Goal: Transaction & Acquisition: Book appointment/travel/reservation

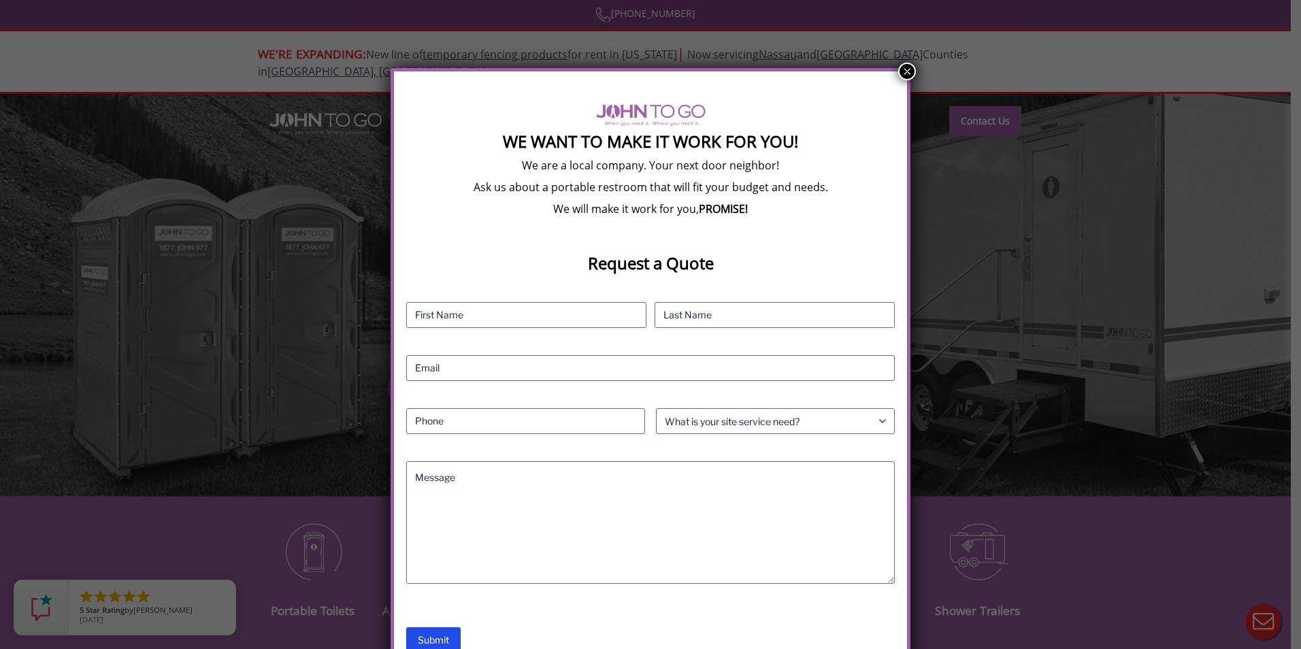
click at [908, 71] on button "×" at bounding box center [907, 72] width 18 height 18
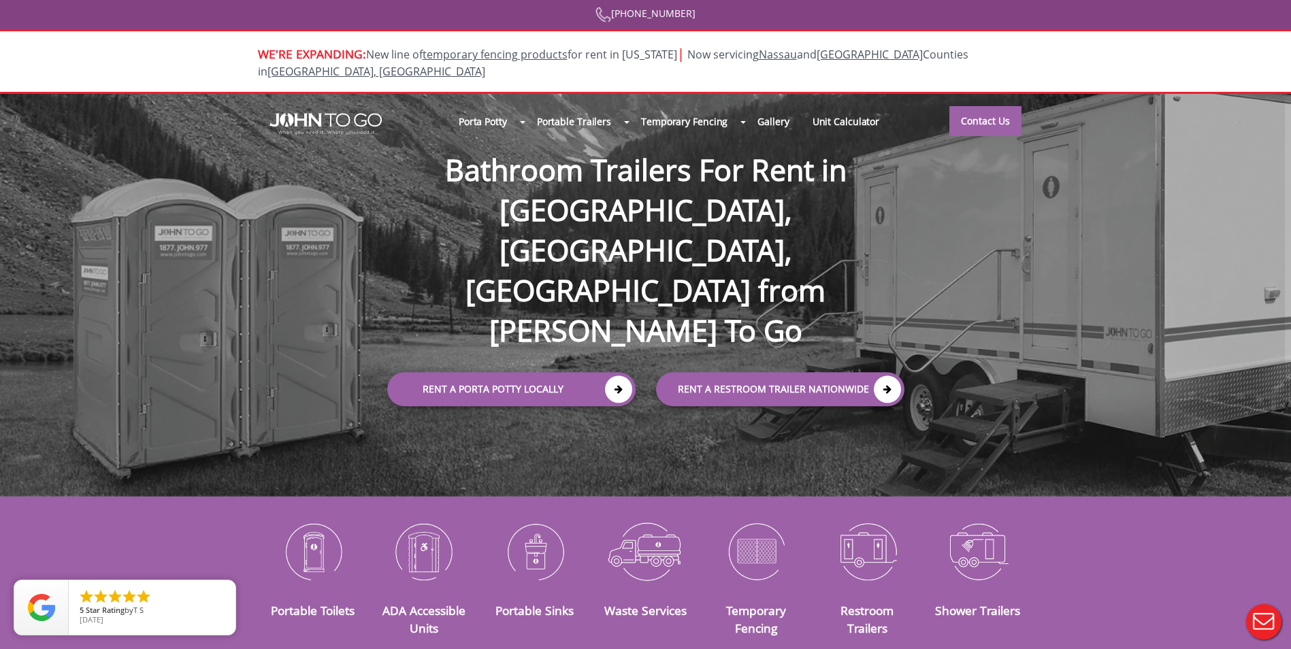
click at [474, 105] on div at bounding box center [645, 324] width 1291 height 649
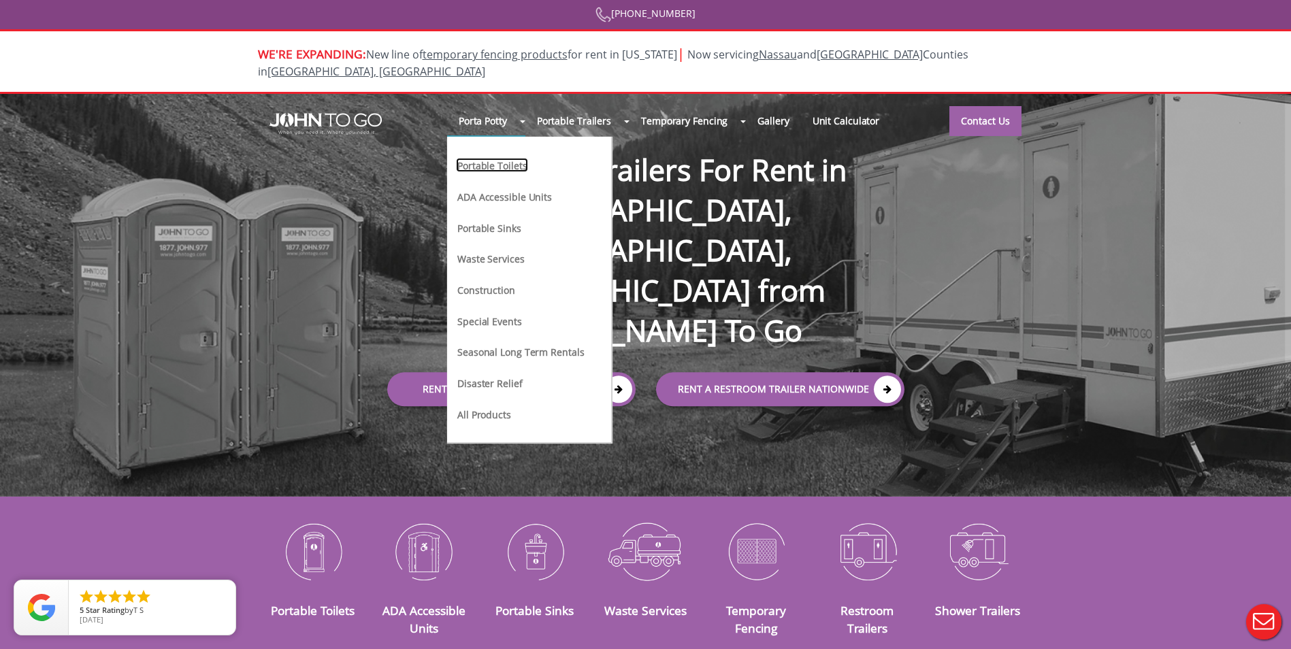
click at [489, 158] on link "Portable Toilets" at bounding box center [492, 165] width 72 height 14
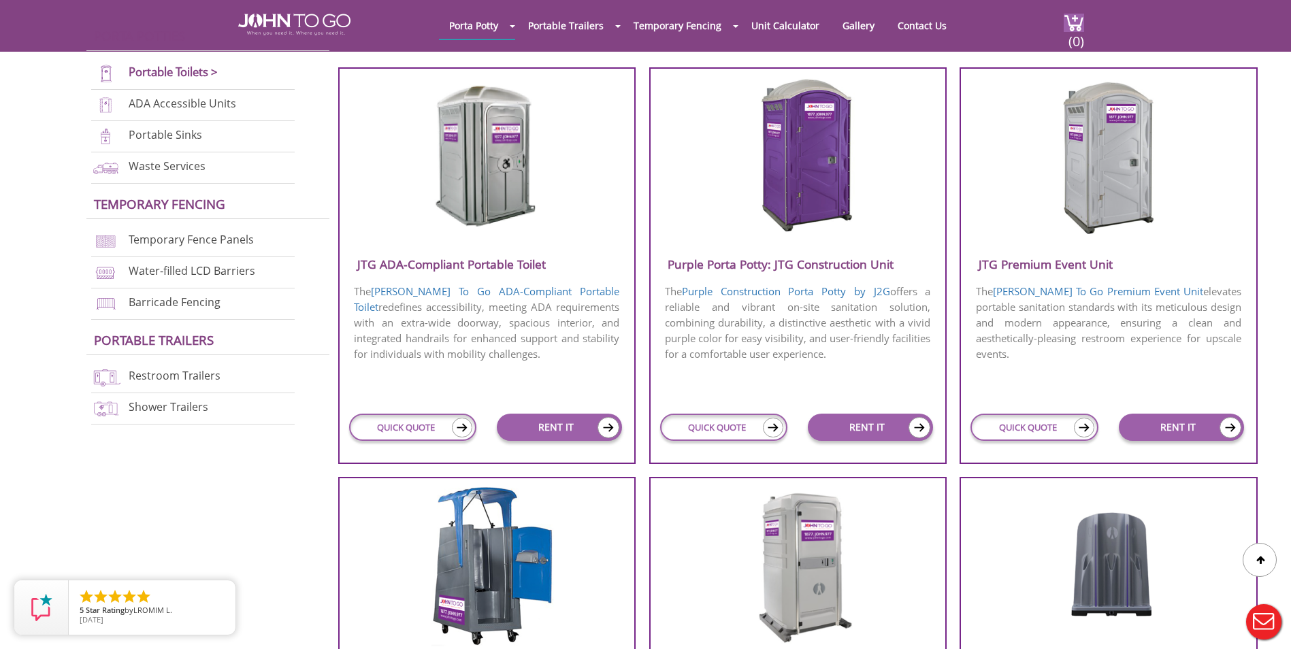
scroll to position [476, 0]
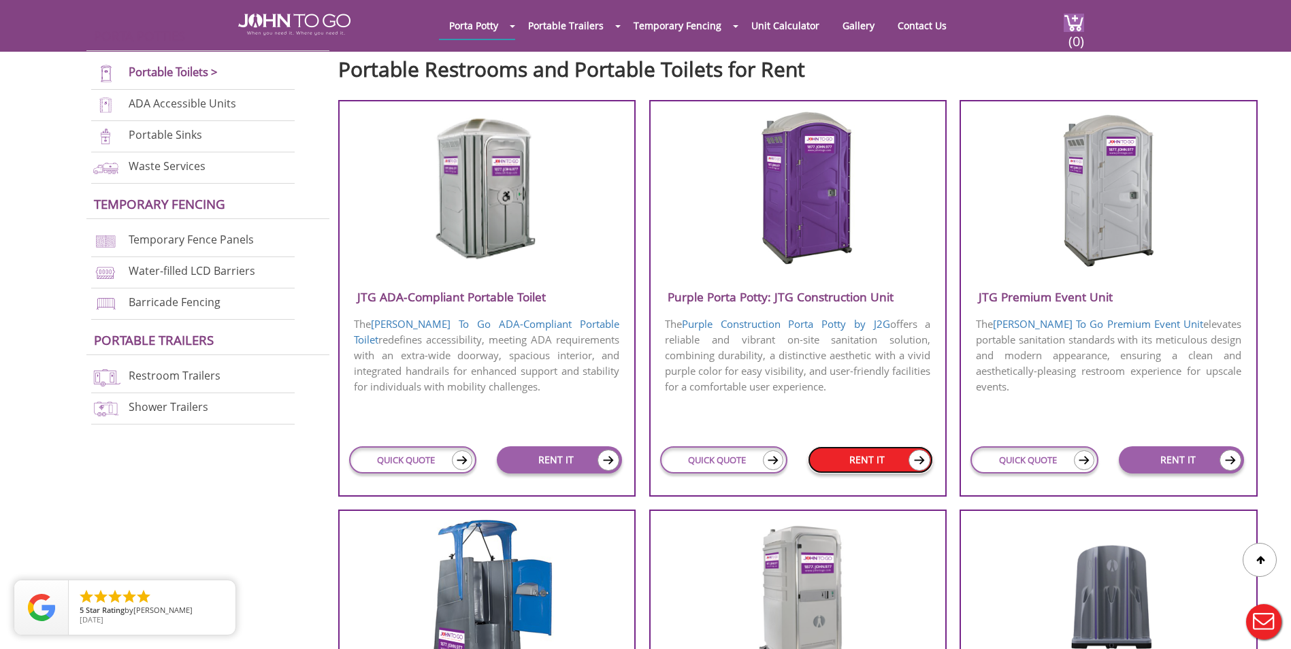
click at [862, 455] on link "RENT IT" at bounding box center [870, 459] width 125 height 27
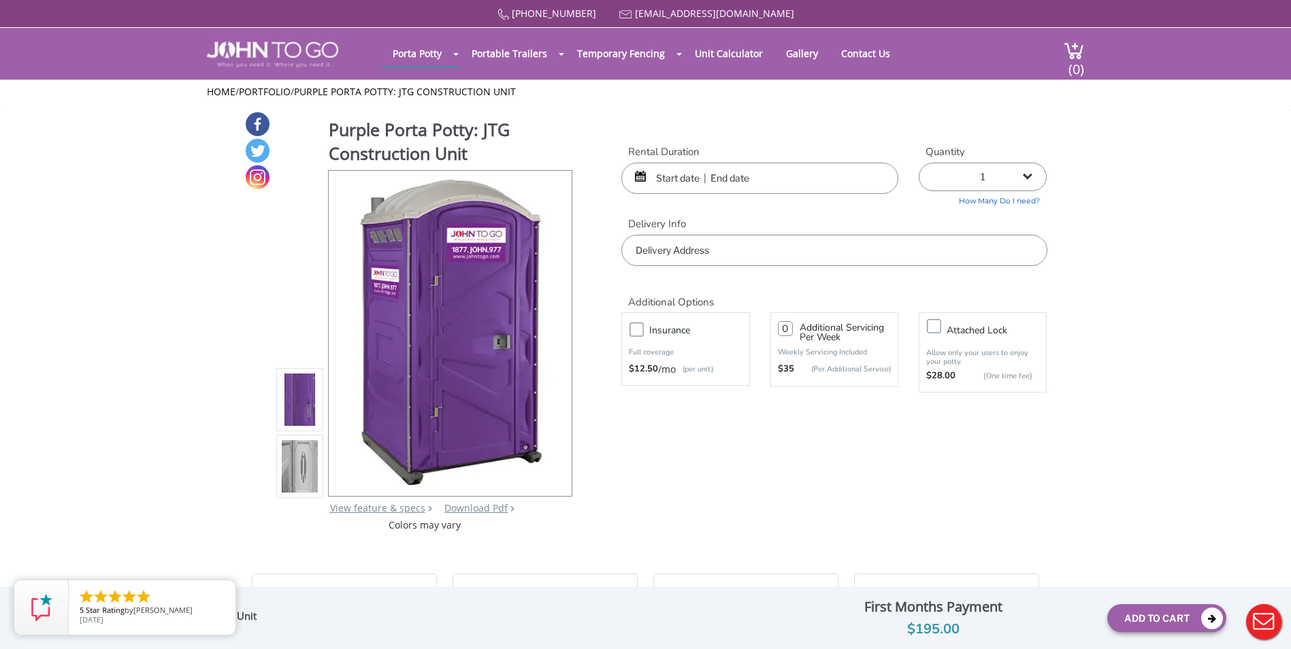
click at [671, 181] on input "text" at bounding box center [759, 178] width 277 height 31
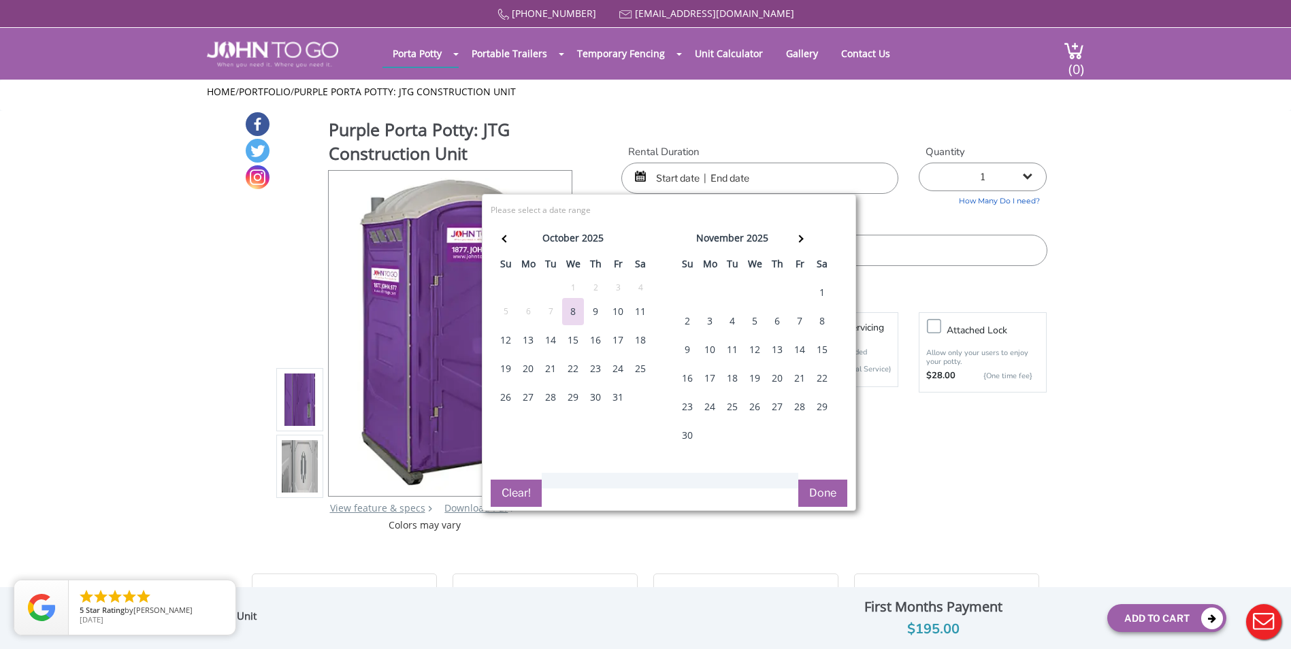
click at [550, 339] on div "14" at bounding box center [551, 340] width 22 height 27
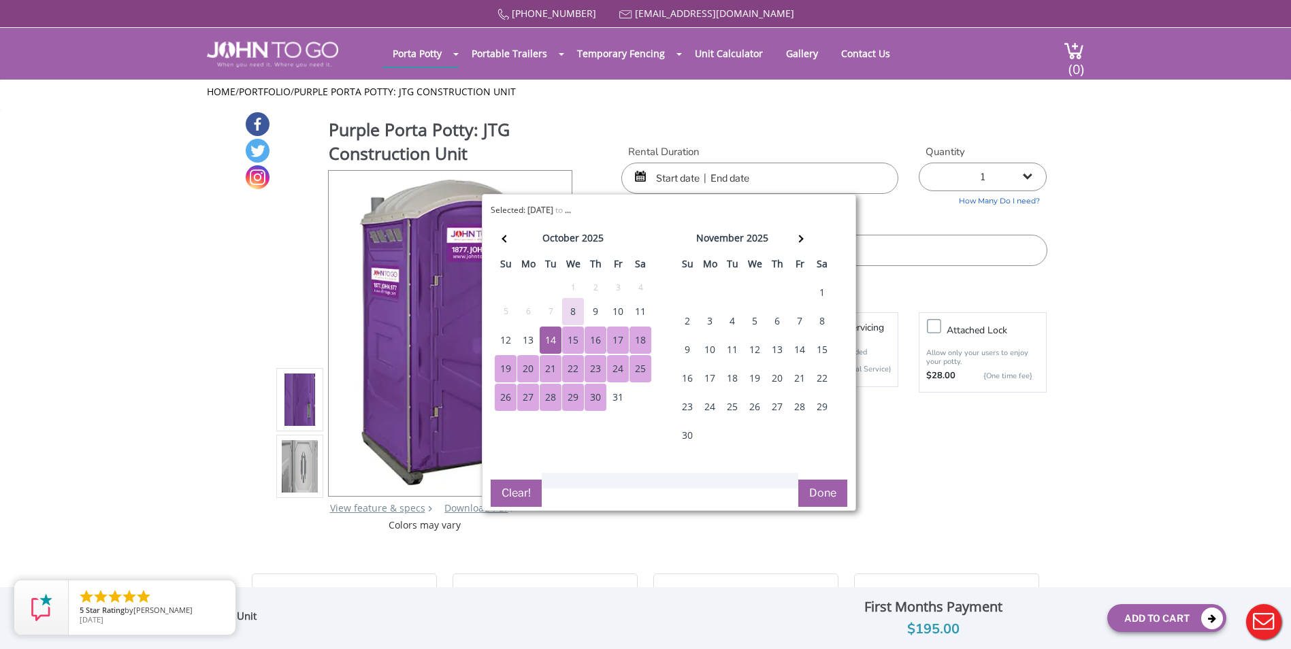
click at [820, 488] on button "Done" at bounding box center [822, 493] width 49 height 27
type input "0"
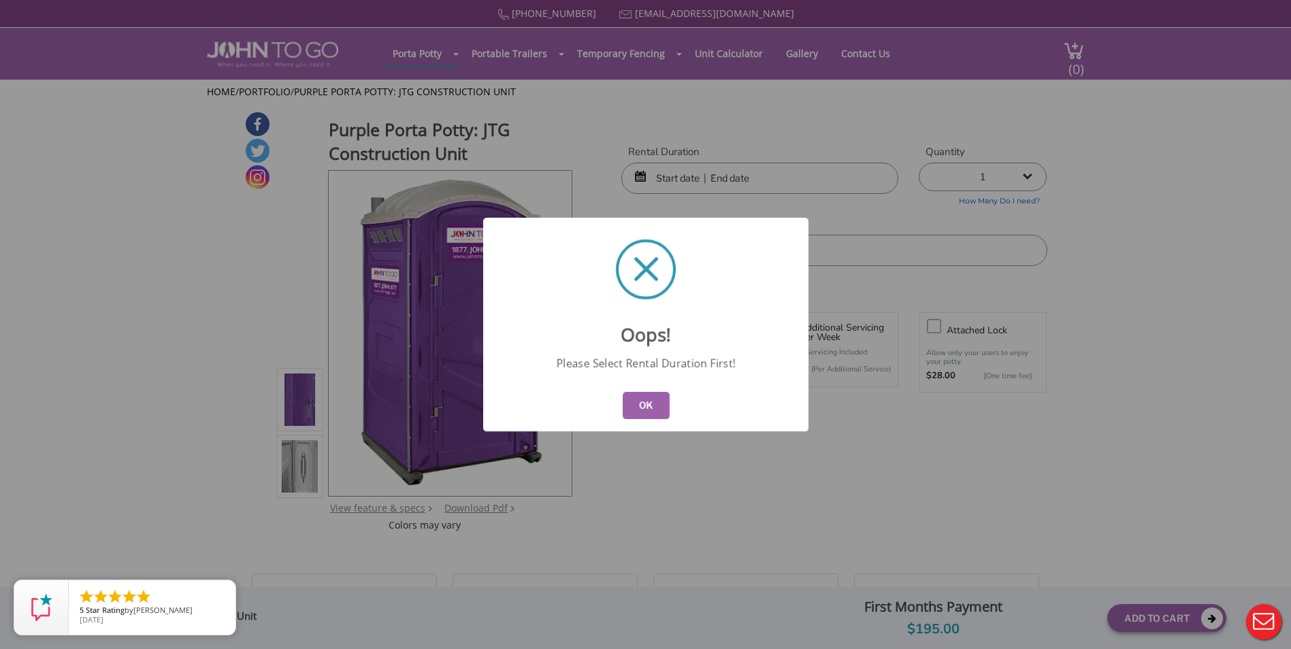
click at [639, 405] on button "OK" at bounding box center [645, 405] width 47 height 27
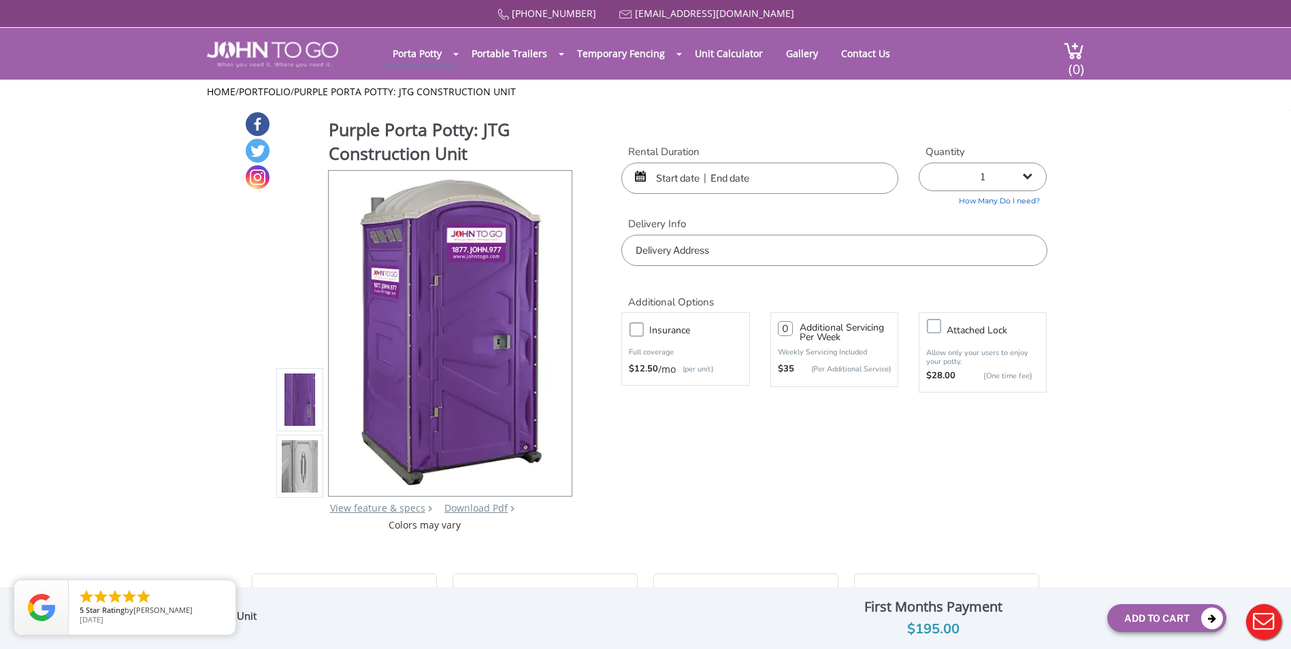
click at [744, 178] on input "text" at bounding box center [759, 178] width 277 height 31
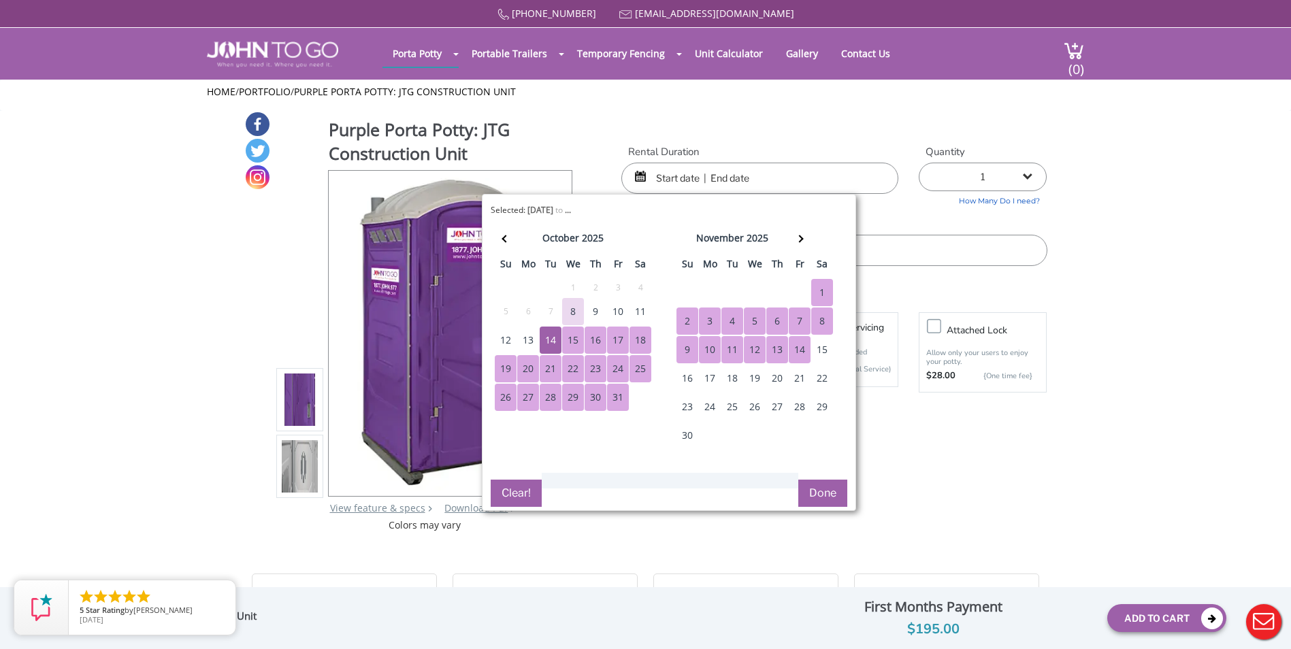
click at [797, 350] on div "14" at bounding box center [800, 349] width 22 height 27
type input "[DATE] to [DATE]"
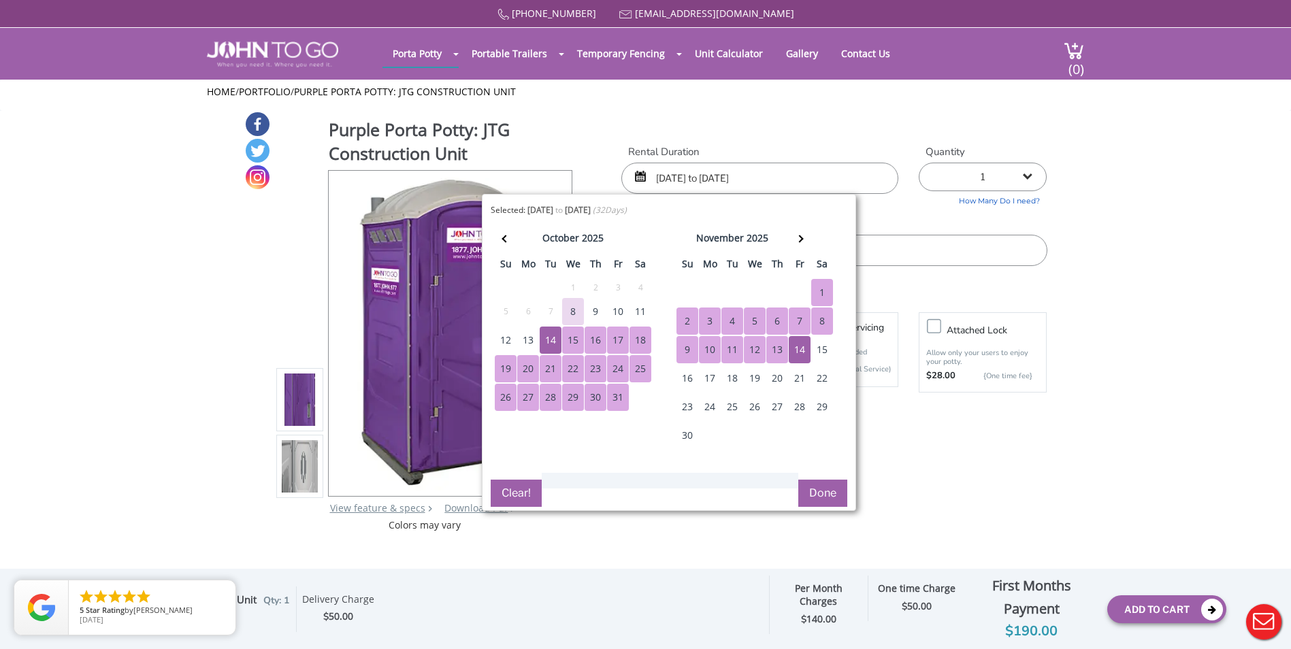
click at [815, 493] on button "Done" at bounding box center [822, 493] width 49 height 27
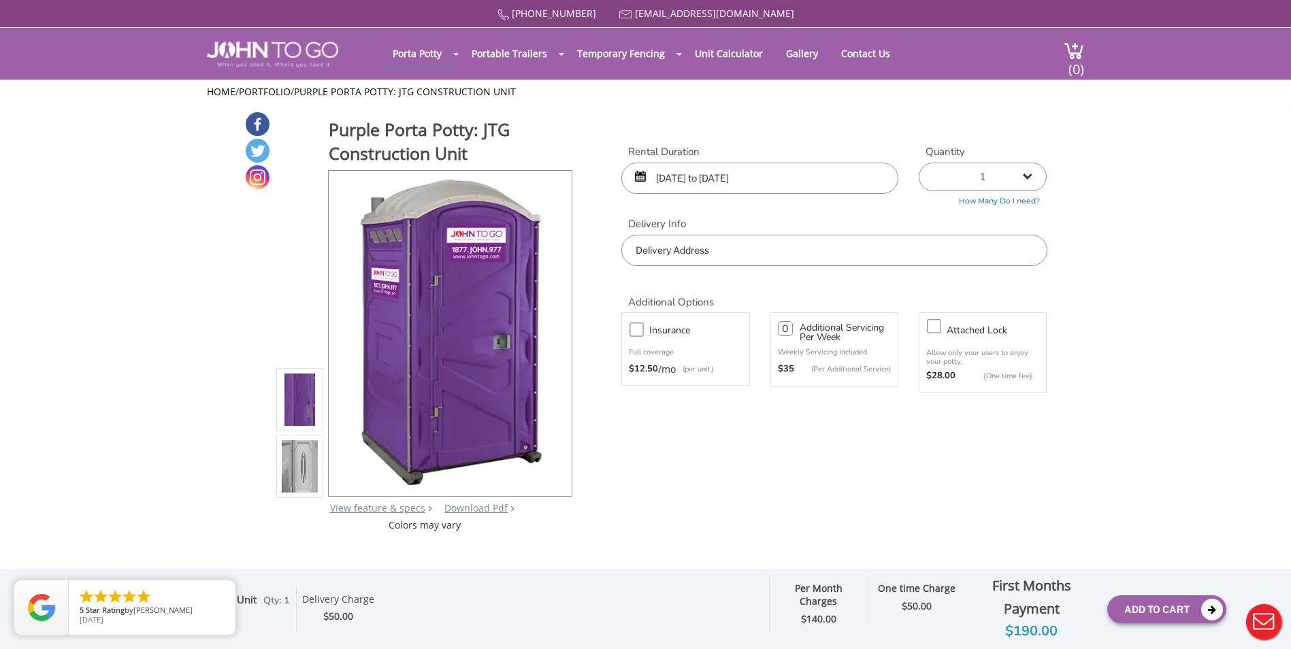
click at [703, 250] on input "text" at bounding box center [833, 250] width 425 height 31
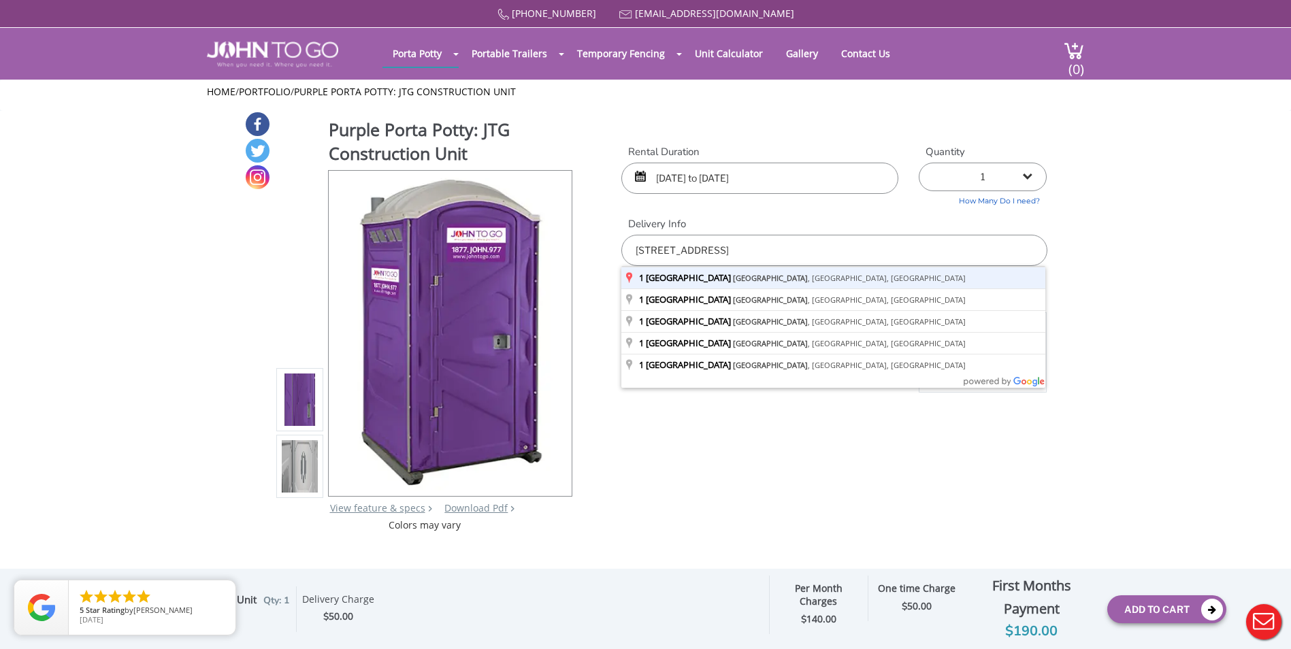
type input "[STREET_ADDRESS]"
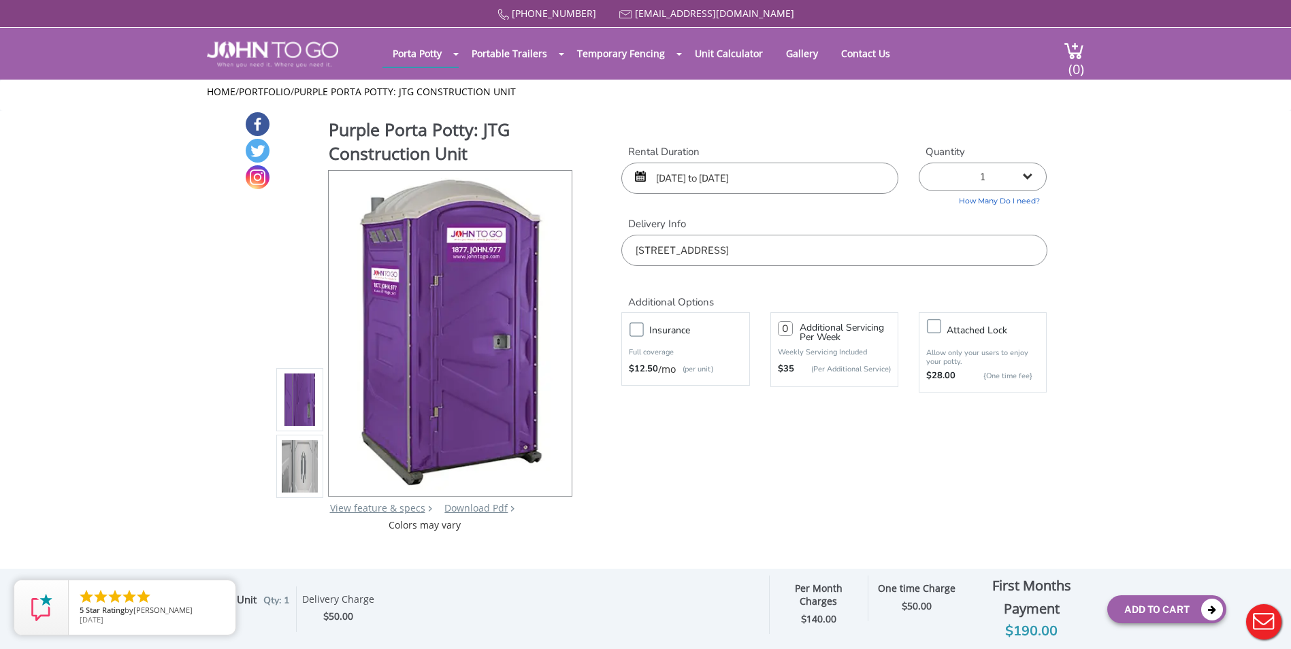
click at [1157, 150] on div "[PHONE_NUMBER] [EMAIL_ADDRESS][DOMAIN_NAME] [GEOGRAPHIC_DATA] Portable Toilets …" at bounding box center [645, 333] width 1291 height 667
